Goal: Transaction & Acquisition: Purchase product/service

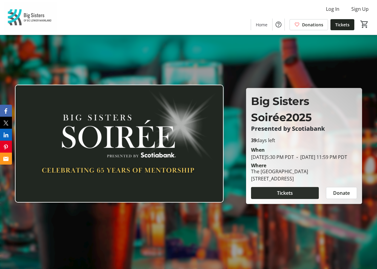
click at [267, 193] on span at bounding box center [285, 193] width 68 height 14
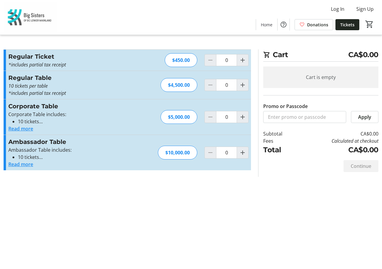
click at [23, 131] on button "Read more" at bounding box center [20, 128] width 25 height 7
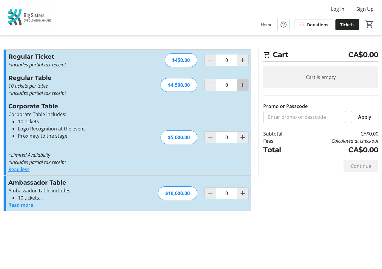
click at [246, 82] on mat-icon "Increment by one" at bounding box center [242, 84] width 7 height 7
type input "2"
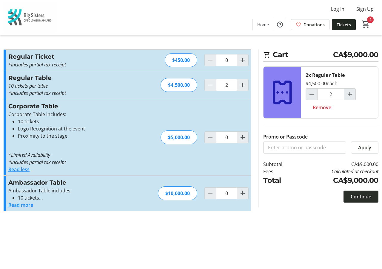
click at [357, 196] on span "Continue" at bounding box center [361, 196] width 21 height 7
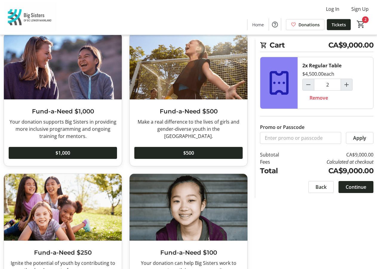
scroll to position [274, 0]
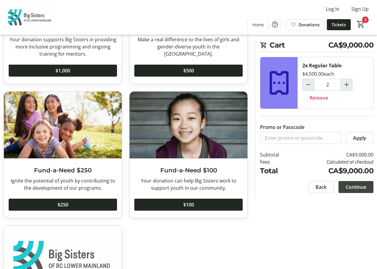
click at [346, 190] on span "Continue" at bounding box center [356, 186] width 21 height 7
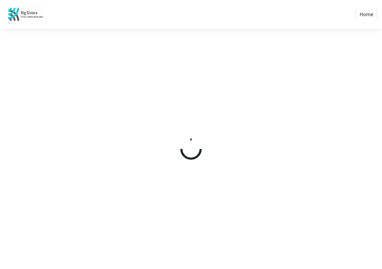
select select "CA"
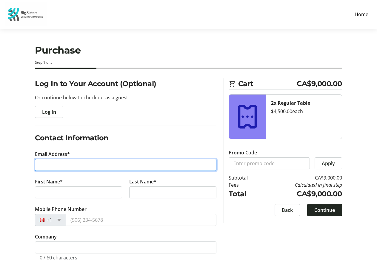
click at [72, 166] on input "Email Address*" at bounding box center [126, 165] width 182 height 12
type input "[PERSON_NAME][EMAIL_ADDRESS][DOMAIN_NAME]"
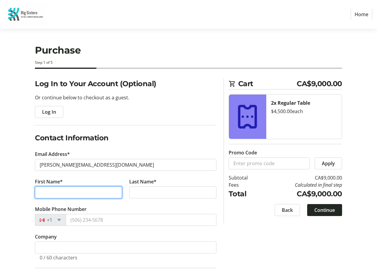
type input "[PERSON_NAME]"
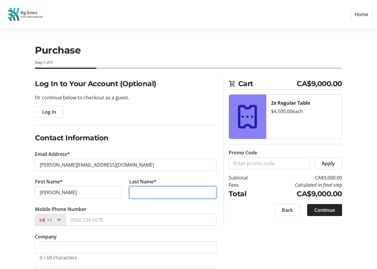
type input "[PERSON_NAME]"
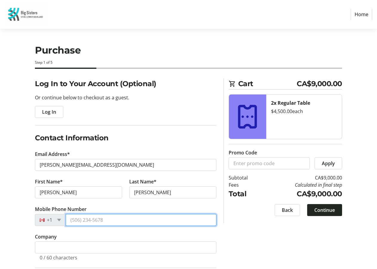
type input "[PHONE_NUMBER]"
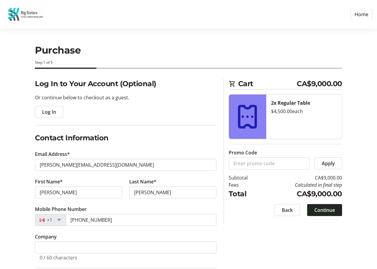
type input "[STREET_ADDRESS]"
type input "720"
type input "[GEOGRAPHIC_DATA]"
select select "BC"
type input "V6C 2X8"
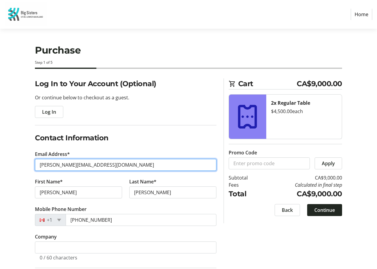
type input "[PHONE_NUMBER]"
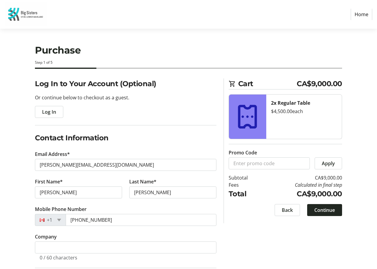
click at [8, 155] on div "Log In to Your Account (Optional) Or continue below to checkout as a guest. Log…" at bounding box center [188, 227] width 377 height 298
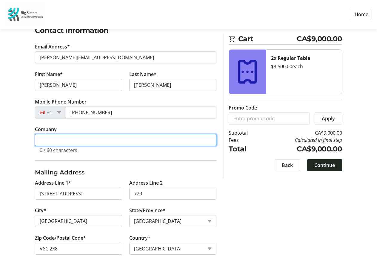
click at [38, 141] on input "Company" at bounding box center [126, 140] width 182 height 12
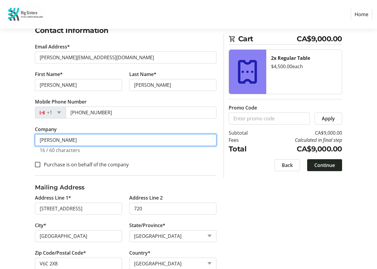
type input "[PERSON_NAME]"
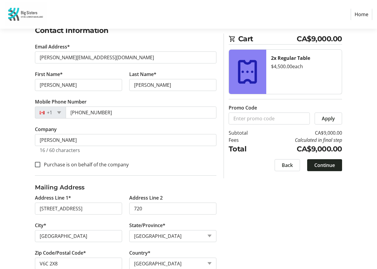
click at [21, 165] on div "Log In to Your Account (Optional) Or continue below to checkout as a guest. Log…" at bounding box center [188, 127] width 377 height 313
click at [37, 163] on input "Purchase is on behalf of the company" at bounding box center [37, 164] width 5 height 5
checkbox input "true"
click at [22, 164] on div "Log In to Your Account (Optional) Or continue below to checkout as a guest. Log…" at bounding box center [188, 127] width 377 height 313
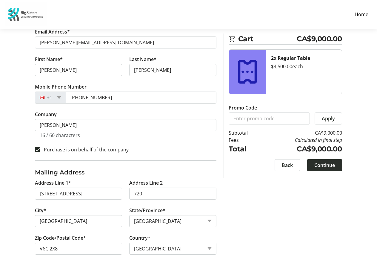
click at [328, 165] on span "Continue" at bounding box center [325, 164] width 21 height 7
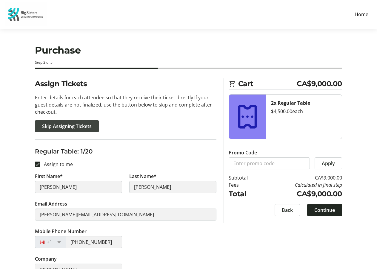
click at [79, 124] on span "Skip Assigning Tickets" at bounding box center [67, 126] width 50 height 7
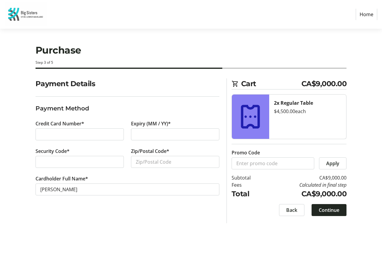
click at [77, 130] on div at bounding box center [80, 134] width 88 height 12
click at [163, 45] on h1 "Purchase" at bounding box center [192, 50] width 312 height 14
click at [176, 37] on tr-checkout-header-ui "Purchase Step 3 of 5" at bounding box center [191, 54] width 319 height 50
click at [77, 157] on div at bounding box center [80, 162] width 88 height 12
click at [146, 163] on input "Zip/Postal Code*" at bounding box center [175, 162] width 88 height 12
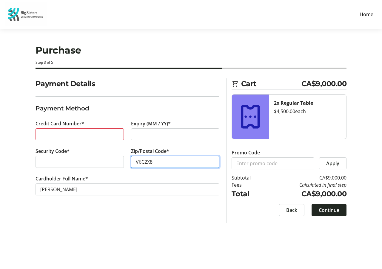
type input "V6C2X8"
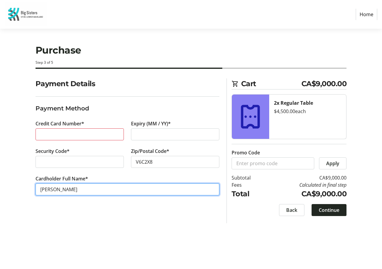
drag, startPoint x: 88, startPoint y: 193, endPoint x: 1, endPoint y: 189, distance: 86.2
click at [36, 189] on input "[PERSON_NAME]" at bounding box center [128, 189] width 184 height 12
type input "[PERSON_NAME]"
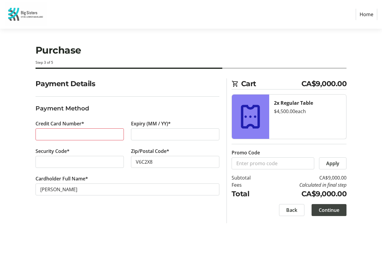
click at [320, 209] on span "Continue" at bounding box center [329, 209] width 21 height 7
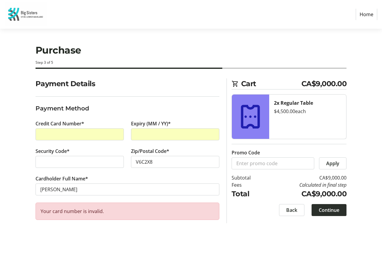
click at [328, 212] on span "Continue" at bounding box center [329, 209] width 21 height 7
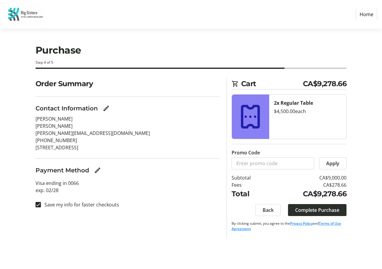
click at [319, 212] on span "Complete Purchase" at bounding box center [318, 209] width 44 height 7
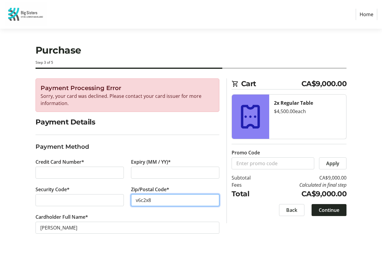
type input "v6c2x8"
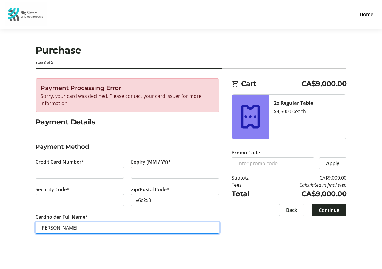
drag, startPoint x: 83, startPoint y: 225, endPoint x: 4, endPoint y: 227, distance: 79.8
click at [36, 227] on input "[PERSON_NAME]" at bounding box center [128, 227] width 184 height 12
type input "[PERSON_NAME]"
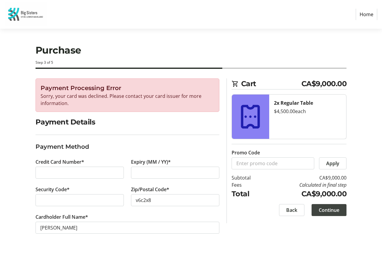
click at [333, 207] on span "Continue" at bounding box center [329, 209] width 21 height 7
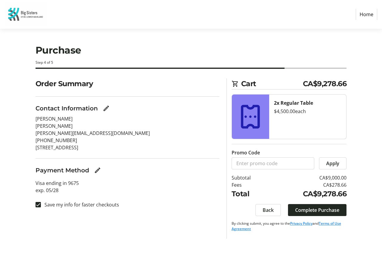
click at [331, 208] on span "Complete Purchase" at bounding box center [318, 209] width 44 height 7
